Goal: Task Accomplishment & Management: Manage account settings

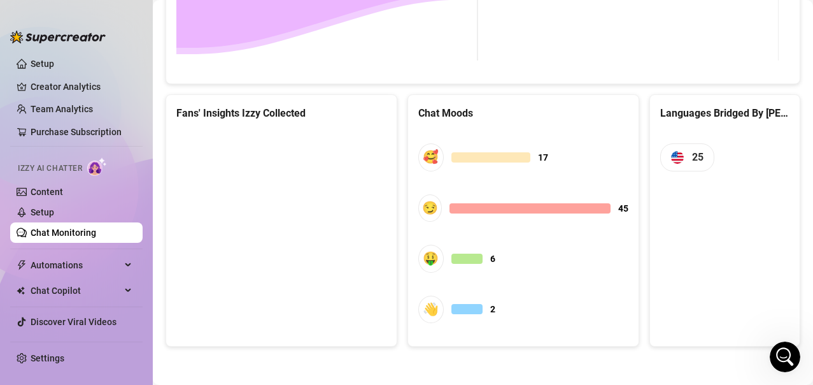
scroll to position [3108, 0]
click at [45, 194] on link "Content" at bounding box center [47, 192] width 32 height 10
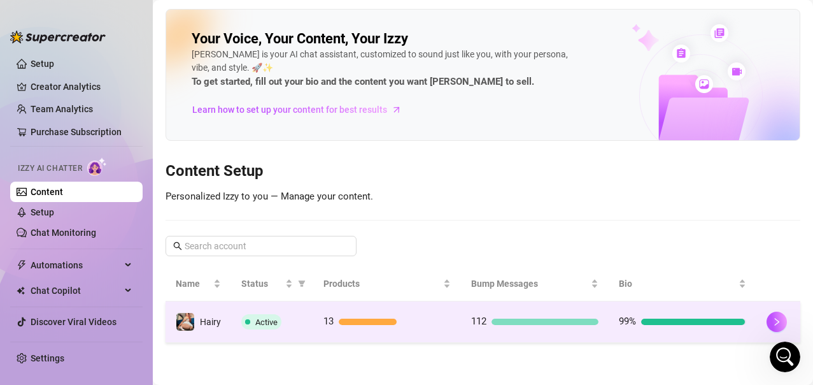
click at [755, 330] on td "99%" at bounding box center [683, 321] width 148 height 41
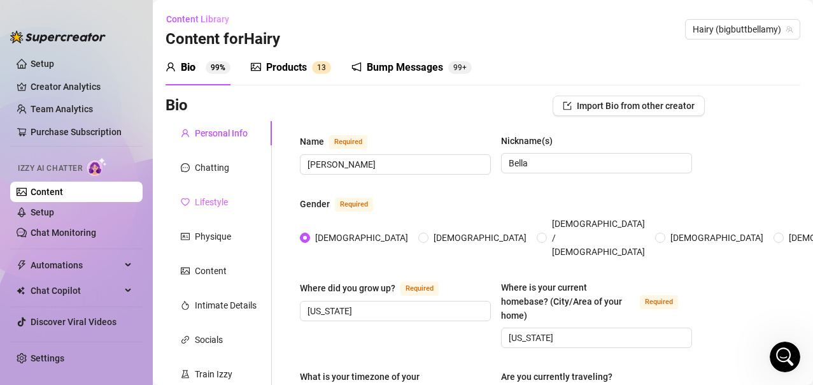
radio input "true"
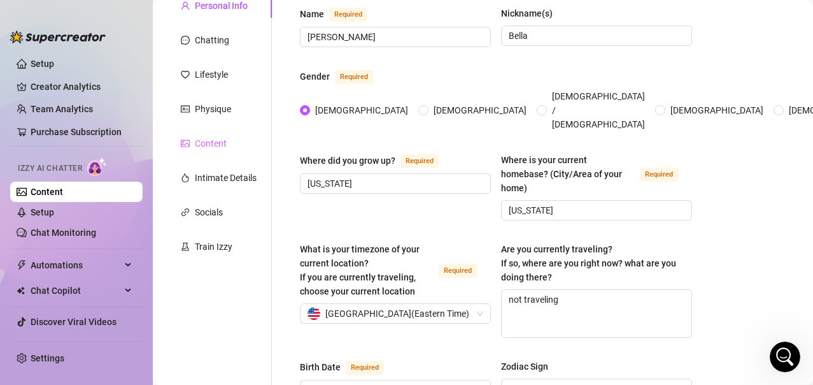
type input "[DATE]"
click at [201, 44] on div "Chatting" at bounding box center [212, 40] width 34 height 14
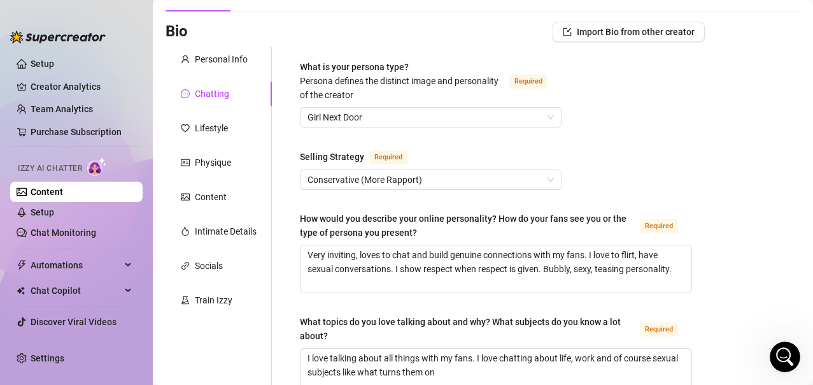
scroll to position [64, 0]
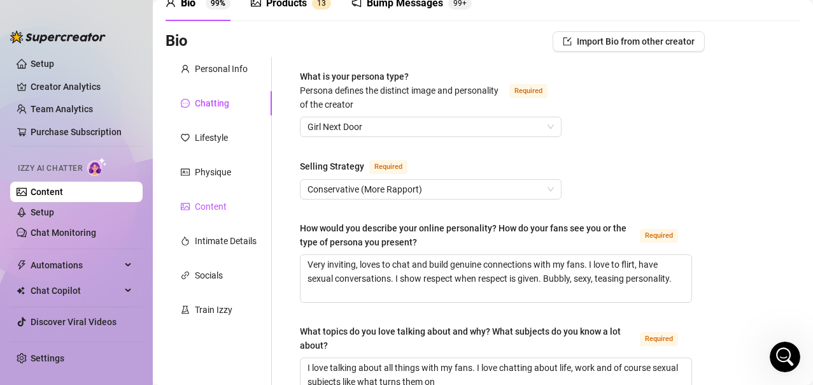
click at [208, 204] on div "Content" at bounding box center [211, 206] width 32 height 14
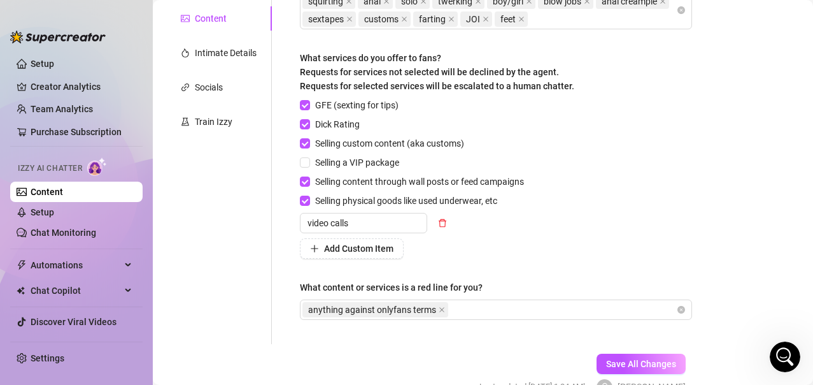
scroll to position [255, 0]
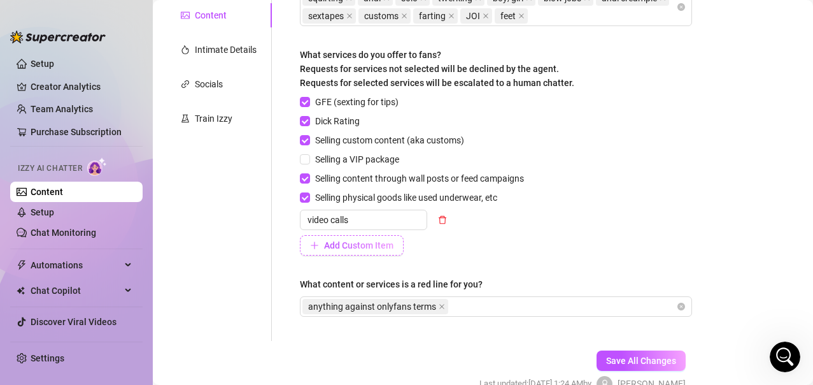
click at [364, 246] on span "Add Custom Item" at bounding box center [358, 245] width 69 height 10
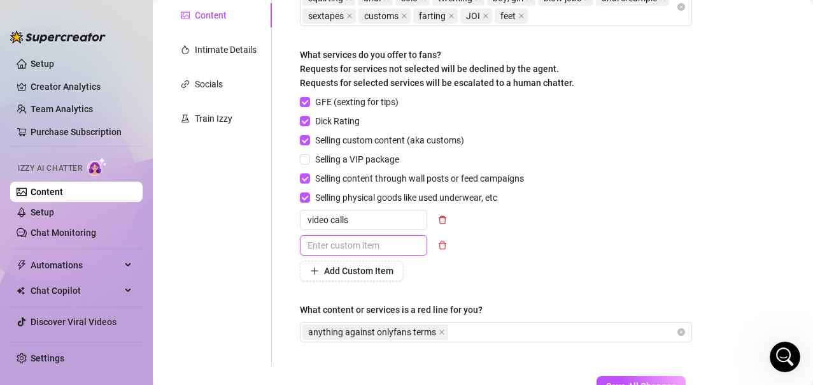
click at [364, 246] on input "text" at bounding box center [363, 245] width 127 height 20
type input "full sexting session"
click at [647, 231] on div "GFE (sexting for tips) Dick Rating Selling custom content (aka customs) Selling…" at bounding box center [496, 188] width 392 height 186
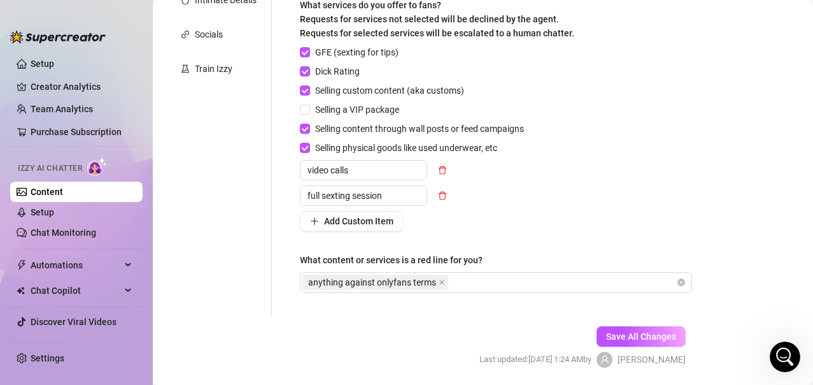
scroll to position [319, 0]
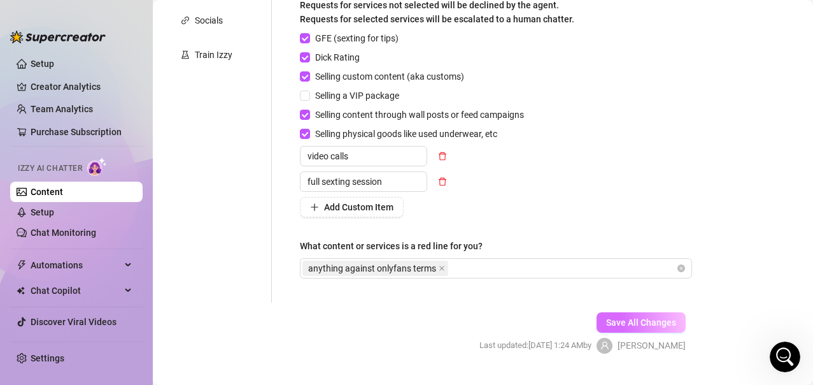
click at [621, 322] on span "Save All Changes" at bounding box center [641, 322] width 70 height 10
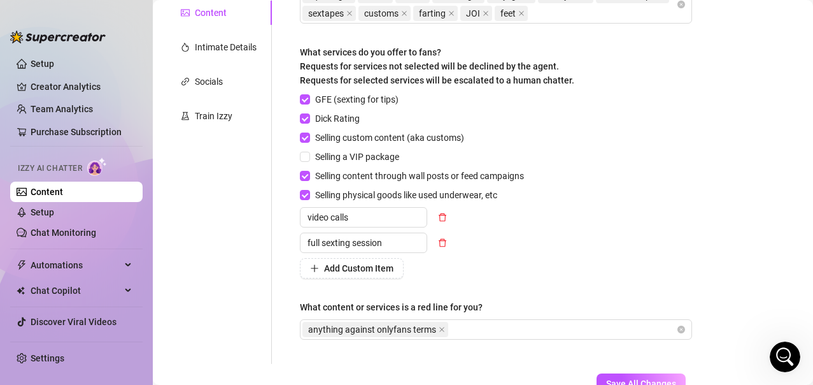
scroll to position [348, 0]
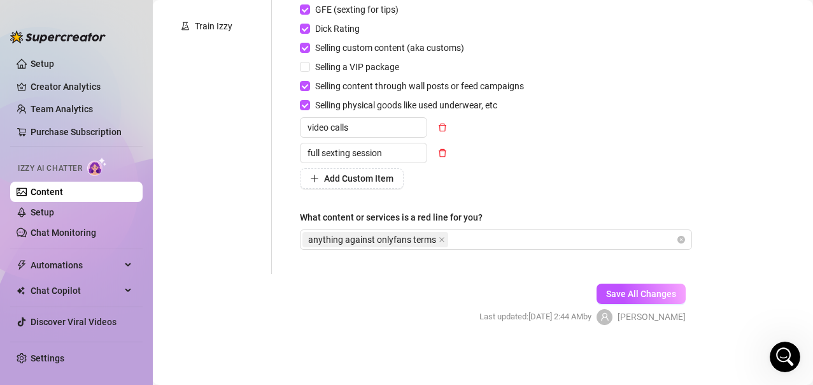
drag, startPoint x: 610, startPoint y: 298, endPoint x: 536, endPoint y: 324, distance: 78.4
click at [610, 297] on span "Save All Changes" at bounding box center [641, 294] width 70 height 10
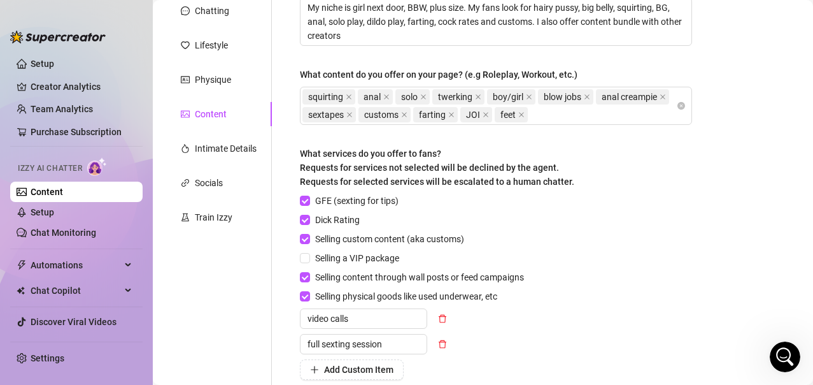
scroll to position [0, 0]
